Goal: Find contact information: Find contact information

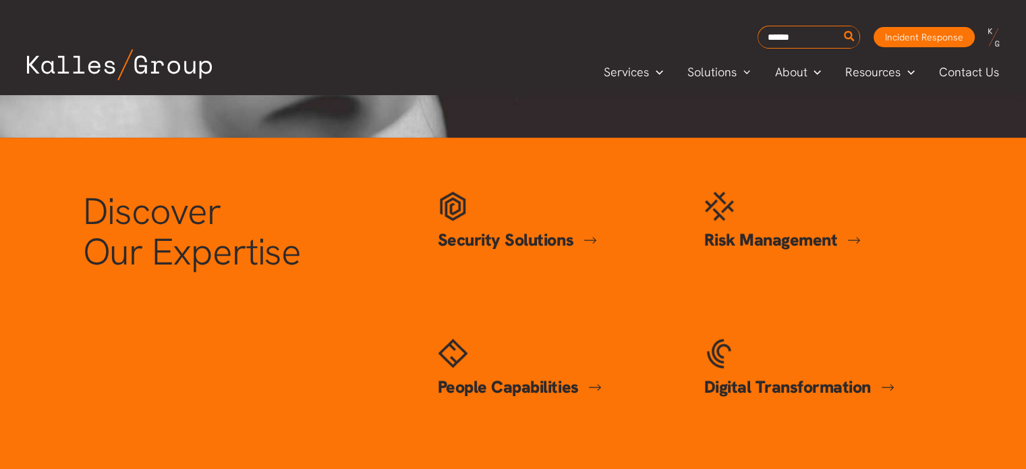
scroll to position [0, 1712]
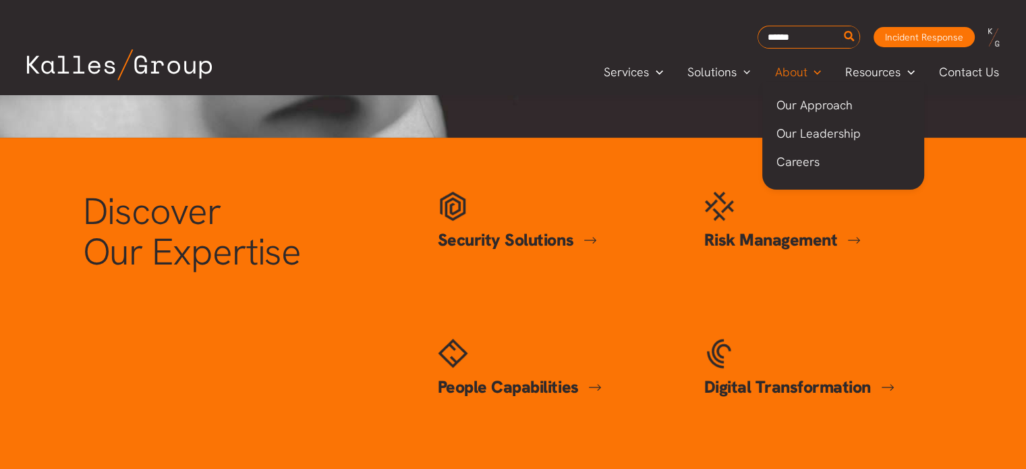
click at [800, 70] on span "About" at bounding box center [790, 72] width 32 height 20
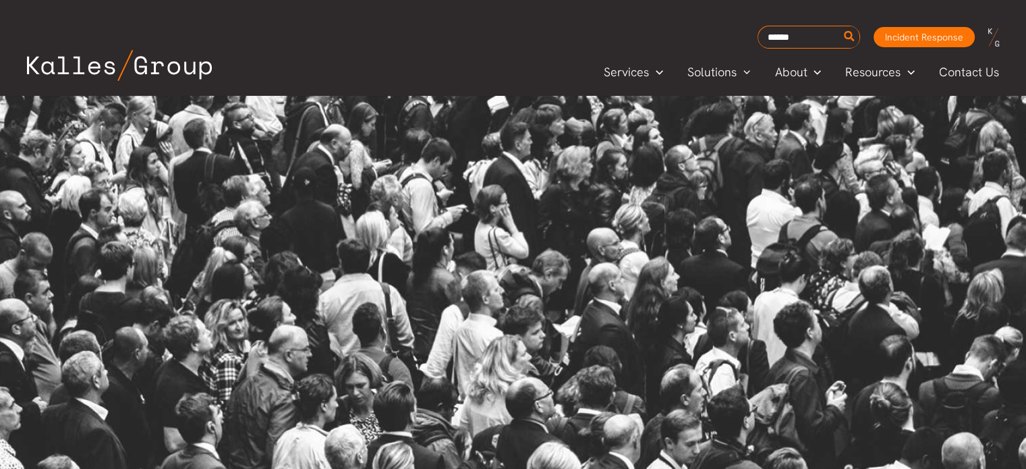
click at [941, 72] on span "Contact Us" at bounding box center [969, 72] width 60 height 20
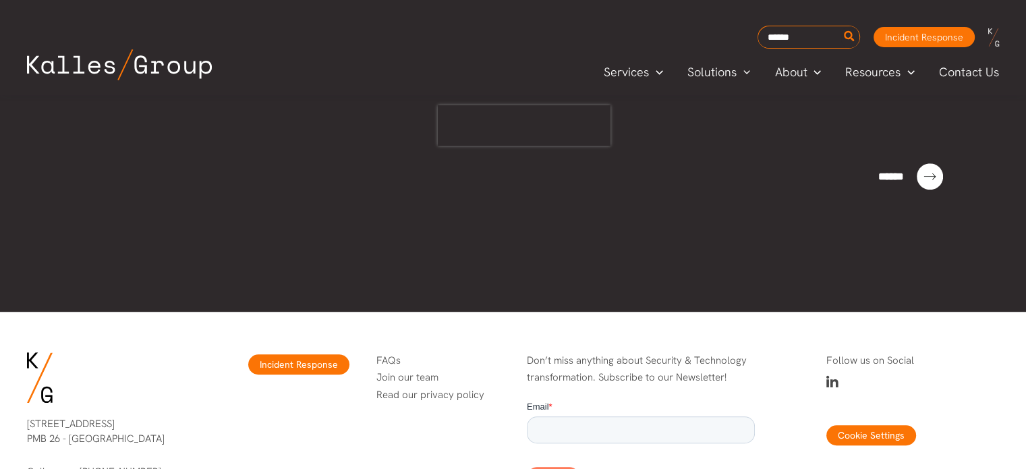
scroll to position [998, 0]
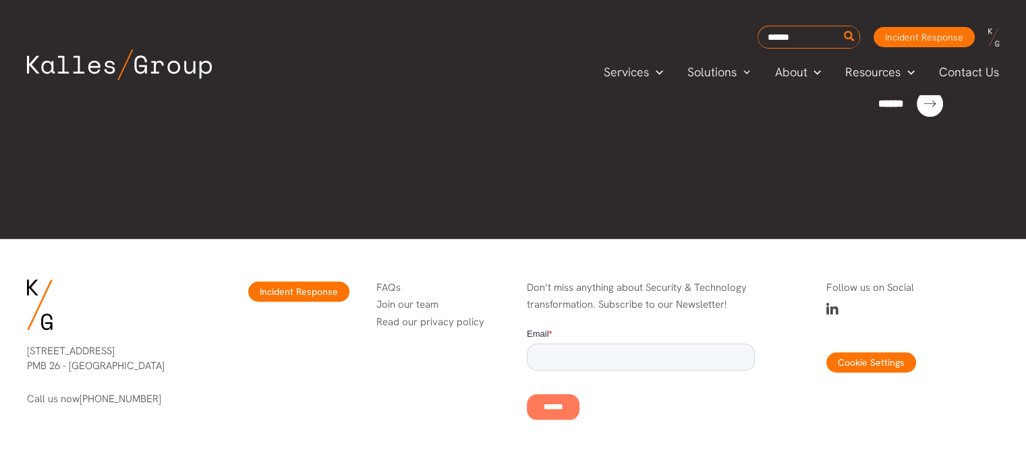
drag, startPoint x: 153, startPoint y: 365, endPoint x: 18, endPoint y: 350, distance: 136.4
click at [18, 350] on div "4616 25th Ave NE PMB 26 - Seattle, WA 98105 Call us now (206) 395-9925" at bounding box center [113, 375] width 200 height 90
copy p "4616 25th Ave NE PMB 26 - Seattle, WA 98105"
